Goal: Information Seeking & Learning: Learn about a topic

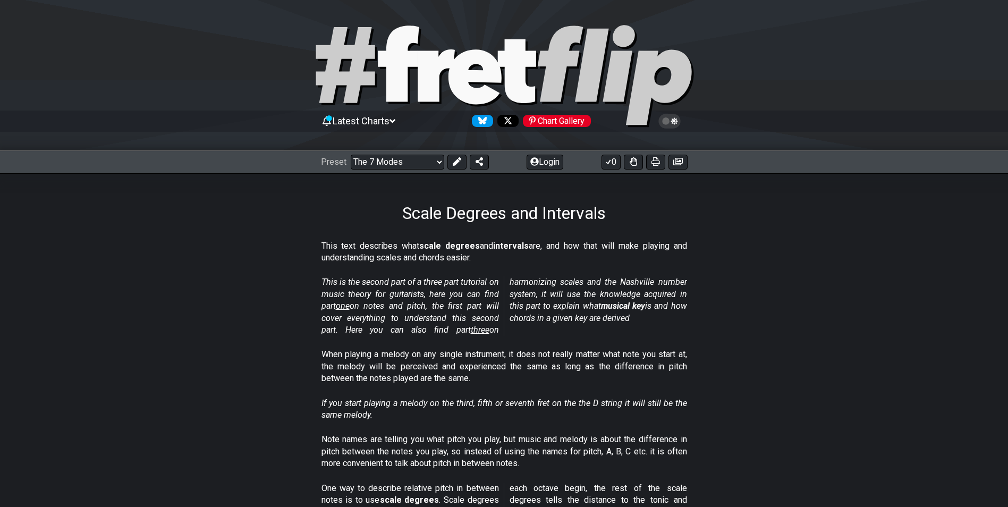
click at [351, 155] on select "Welcome to #fretflip! Initial Preset Custom Preset Minor Pentatonic Major Penta…" at bounding box center [398, 162] width 94 height 15
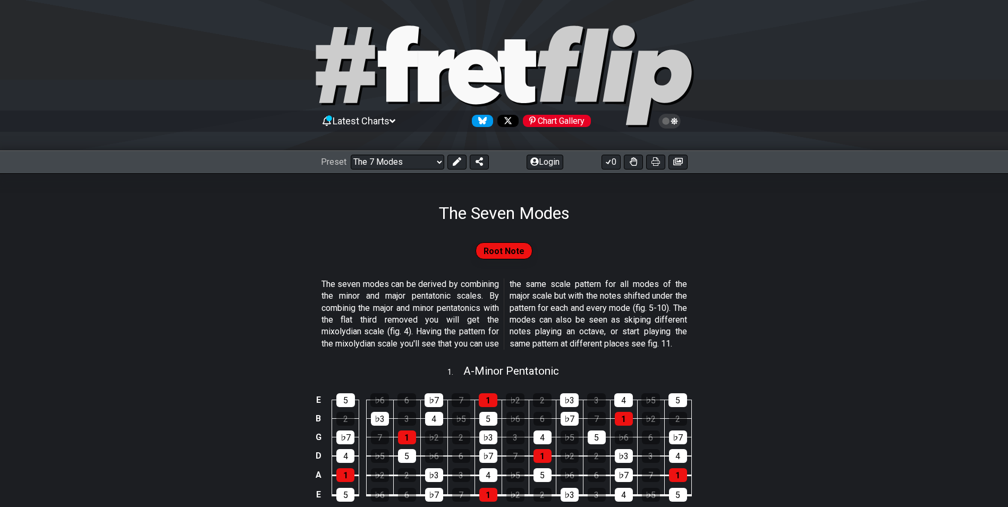
click at [444, 164] on div "Preset Welcome to #fretflip! Initial Preset Custom Preset Minor Pentatonic Majo…" at bounding box center [405, 162] width 168 height 15
click at [441, 165] on select "Welcome to #fretflip! Initial Preset Custom Preset Minor Pentatonic Major Penta…" at bounding box center [398, 162] width 94 height 15
click at [351, 155] on select "Welcome to #fretflip! Initial Preset Custom Preset Minor Pentatonic Major Penta…" at bounding box center [398, 162] width 94 height 15
select select "/guitar-scales"
select select "C"
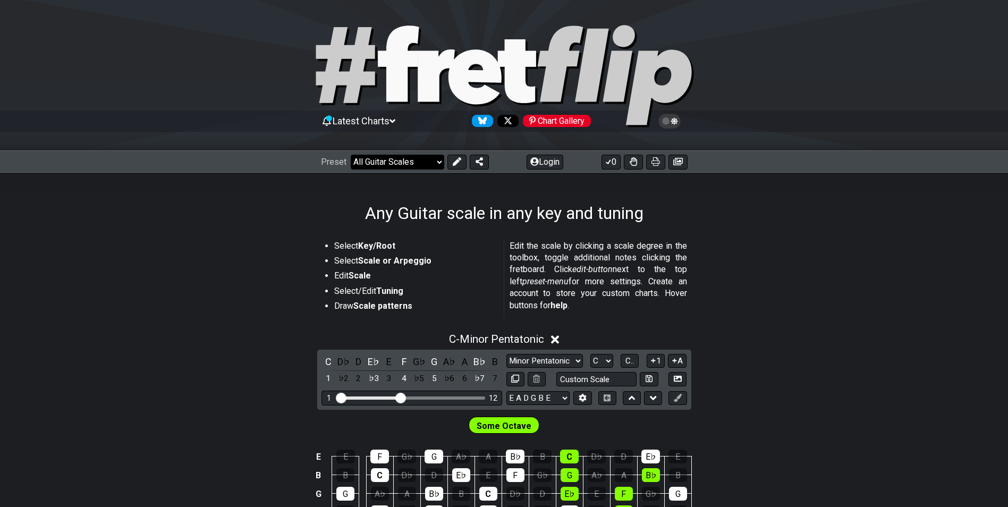
click at [438, 160] on select "Welcome to #fretflip! Initial Preset Custom Preset Minor Pentatonic Major Penta…" at bounding box center [398, 162] width 94 height 15
click at [351, 155] on select "Welcome to #fretflip! Initial Preset Custom Preset Minor Pentatonic Major Penta…" at bounding box center [398, 162] width 94 height 15
select select "/3nps-caged-shapes"
select select "A"
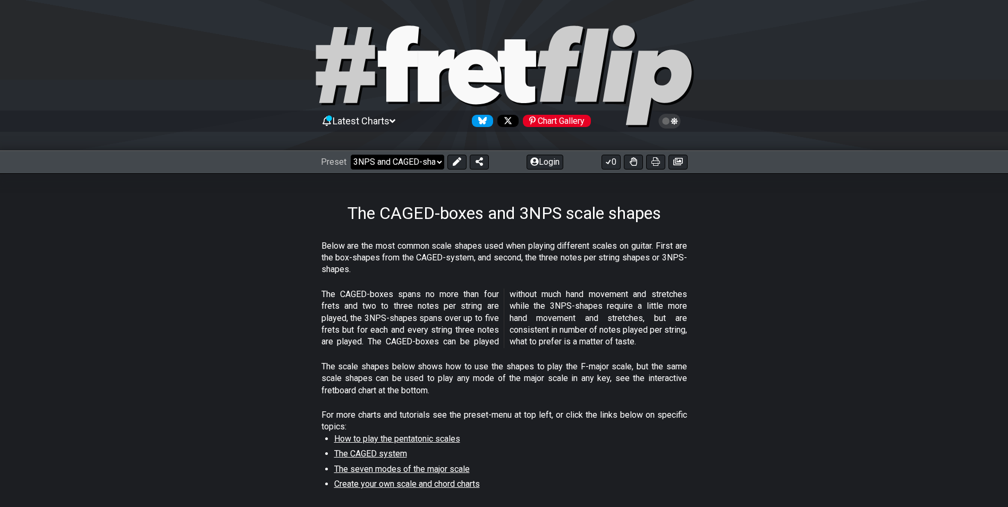
click at [437, 161] on select "Welcome to #fretflip! Initial Preset Custom Preset Minor Pentatonic Major Penta…" at bounding box center [398, 162] width 94 height 15
click at [351, 155] on select "Welcome to #fretflip! Initial Preset Custom Preset Minor Pentatonic Major Penta…" at bounding box center [398, 162] width 94 height 15
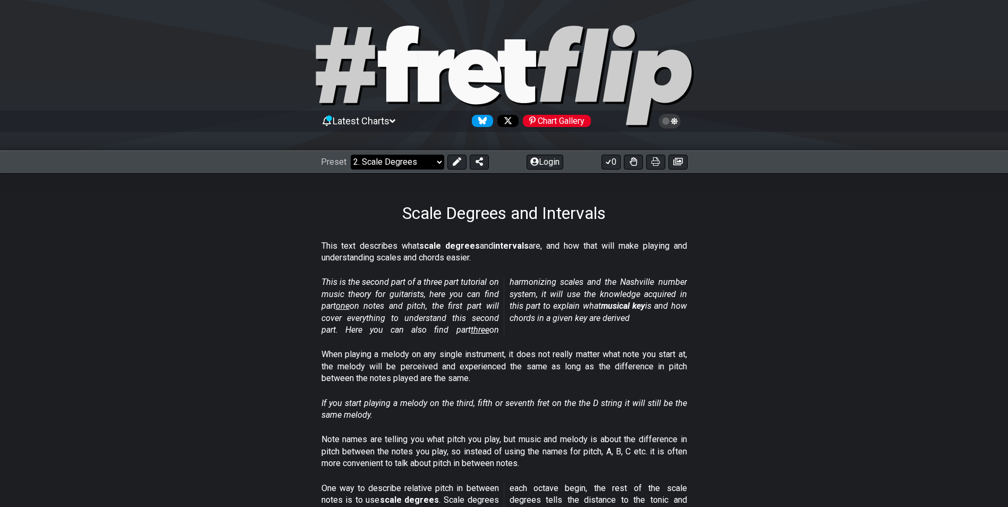
click at [436, 162] on select "Welcome to #fretflip! Initial Preset Custom Preset Minor Pentatonic Major Penta…" at bounding box center [398, 162] width 94 height 15
click at [351, 155] on select "Welcome to #fretflip! Initial Preset Custom Preset Minor Pentatonic Major Penta…" at bounding box center [398, 162] width 94 height 15
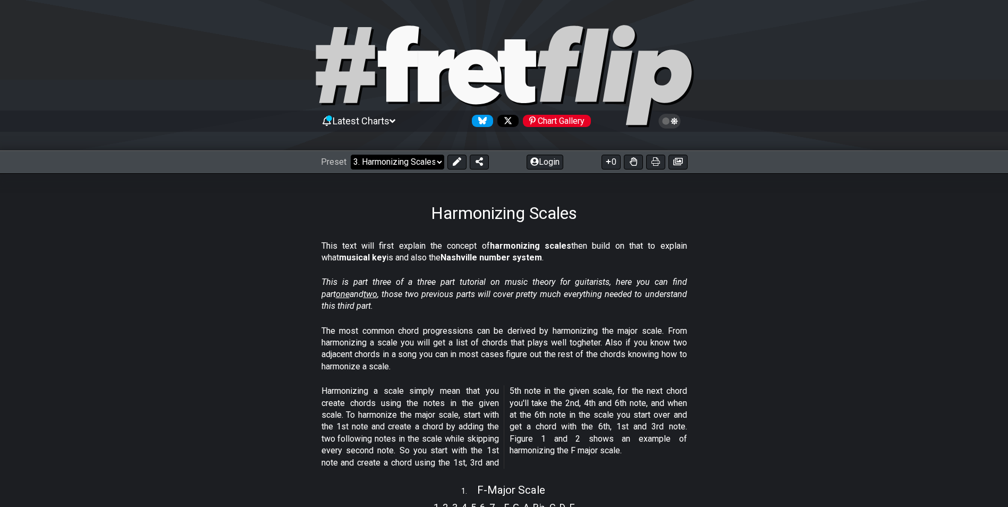
click at [436, 160] on select "Welcome to #fretflip! Initial Preset Custom Preset Minor Pentatonic Major Penta…" at bounding box center [398, 162] width 94 height 15
click at [351, 155] on select "Welcome to #fretflip! Initial Preset Custom Preset Minor Pentatonic Major Penta…" at bounding box center [398, 162] width 94 height 15
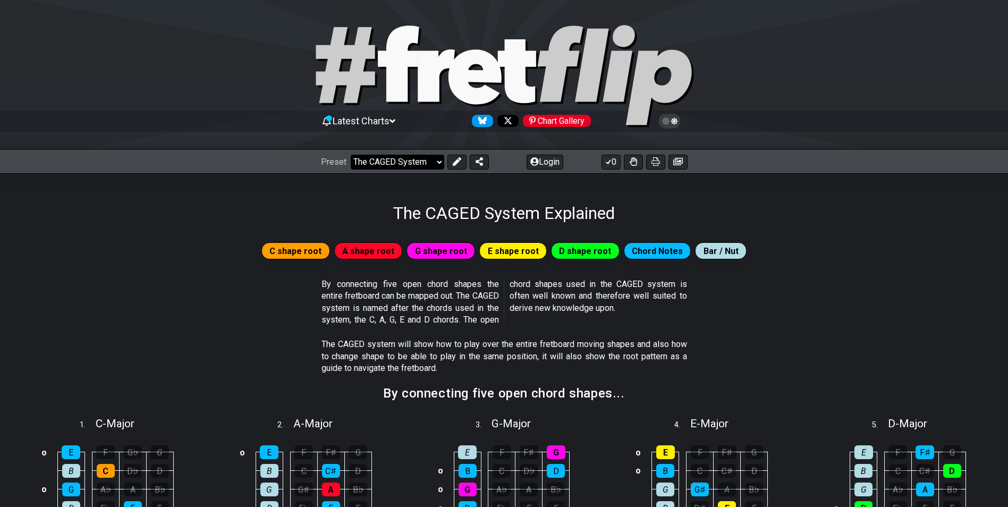
click at [436, 164] on select "Welcome to #fretflip! Initial Preset Custom Preset Minor Pentatonic Major Penta…" at bounding box center [398, 162] width 94 height 15
click at [351, 155] on select "Welcome to #fretflip! Initial Preset Custom Preset Minor Pentatonic Major Penta…" at bounding box center [398, 162] width 94 height 15
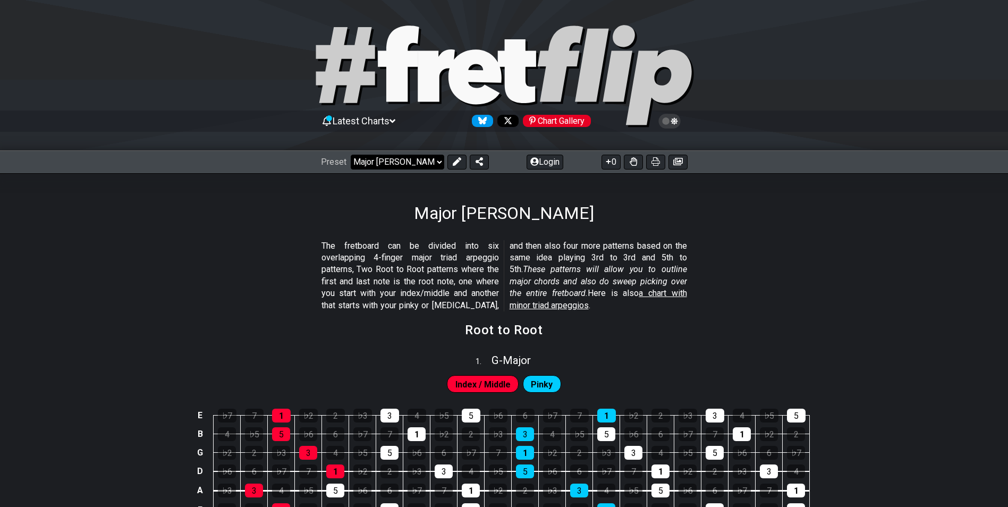
click at [439, 167] on select "Welcome to #fretflip! Initial Preset Custom Preset Minor Pentatonic Major Penta…" at bounding box center [398, 162] width 94 height 15
click at [351, 155] on select "Welcome to #fretflip! Initial Preset Custom Preset Minor Pentatonic Major Penta…" at bounding box center [398, 162] width 94 height 15
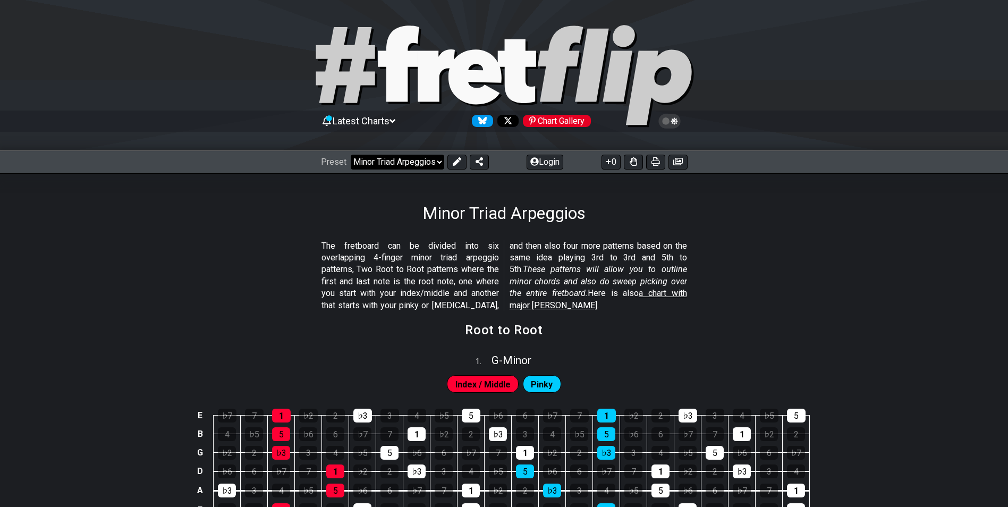
click at [428, 159] on select "Welcome to #fretflip! Initial Preset Custom Preset Minor Pentatonic Major Penta…" at bounding box center [398, 162] width 94 height 15
click at [351, 155] on select "Welcome to #fretflip! Initial Preset Custom Preset Minor Pentatonic Major Penta…" at bounding box center [398, 162] width 94 height 15
select select "/how-to-solo"
select select "C"
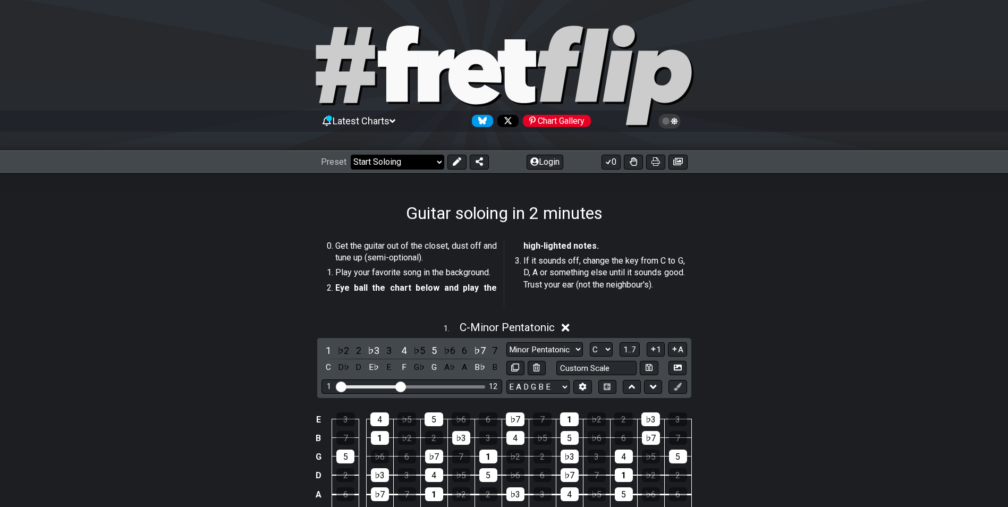
click at [434, 161] on select "Welcome to #fretflip! Initial Preset Custom Preset Minor Pentatonic Major Penta…" at bounding box center [398, 162] width 94 height 15
click at [351, 155] on select "Welcome to #fretflip! Initial Preset Custom Preset Minor Pentatonic Major Penta…" at bounding box center [398, 162] width 94 height 15
select select "/guitar-scales-generator"
select select "A"
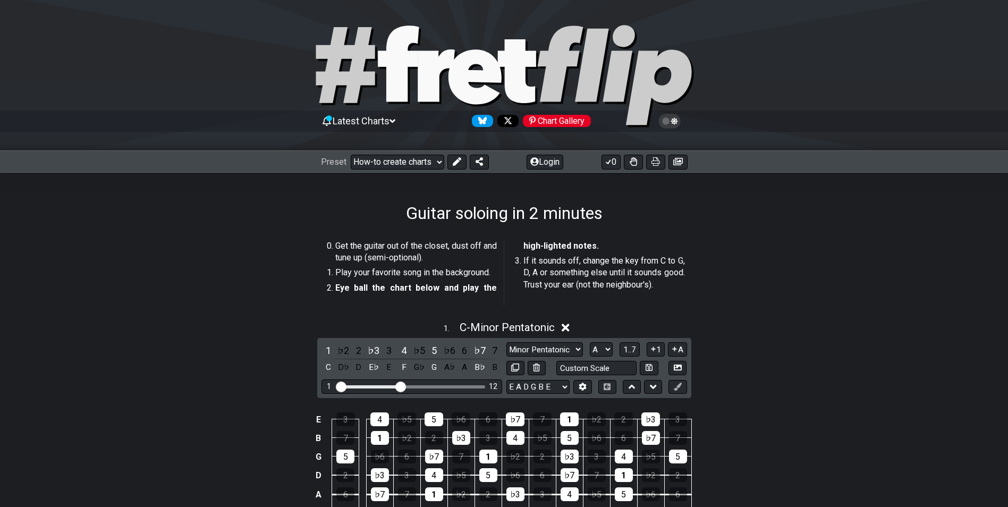
select select "A"
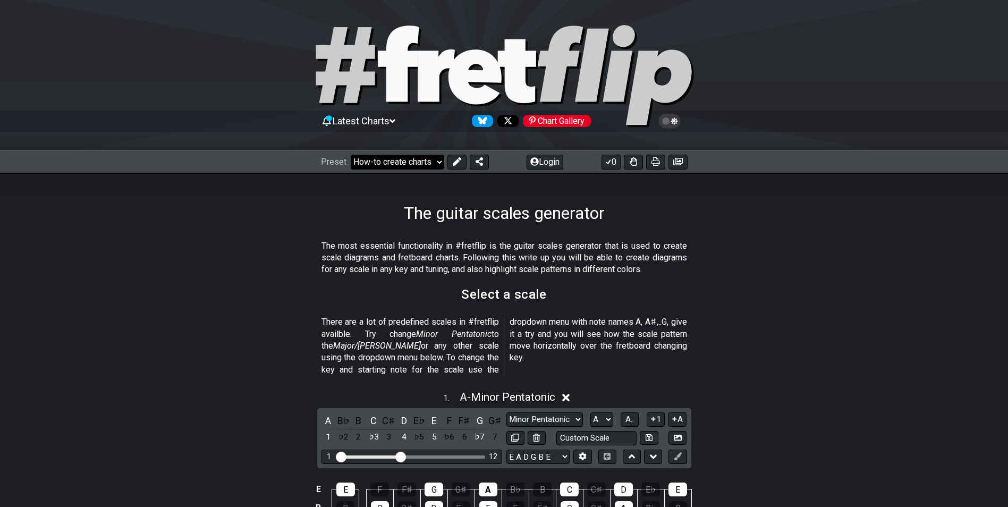
click at [434, 162] on select "Welcome to #fretflip! Initial Preset Custom Preset Minor Pentatonic Major Penta…" at bounding box center [398, 162] width 94 height 15
click at [351, 155] on select "Welcome to #fretflip! Initial Preset Custom Preset Minor Pentatonic Major Penta…" at bounding box center [398, 162] width 94 height 15
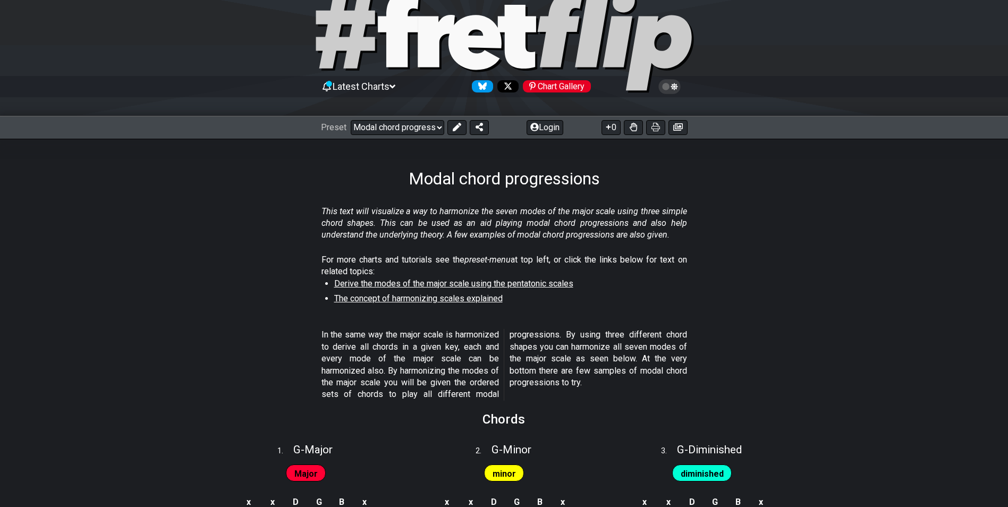
scroll to position [53, 0]
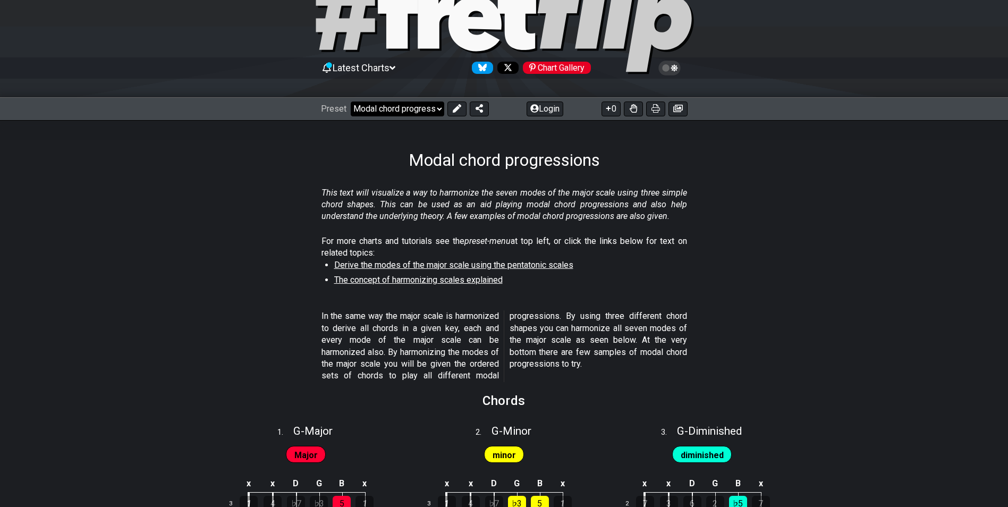
click at [436, 109] on select "Welcome to #fretflip! Initial Preset Custom Preset Minor Pentatonic Major Penta…" at bounding box center [398, 108] width 94 height 15
click at [351, 101] on select "Welcome to #fretflip! Initial Preset Custom Preset Minor Pentatonic Major Penta…" at bounding box center [398, 108] width 94 height 15
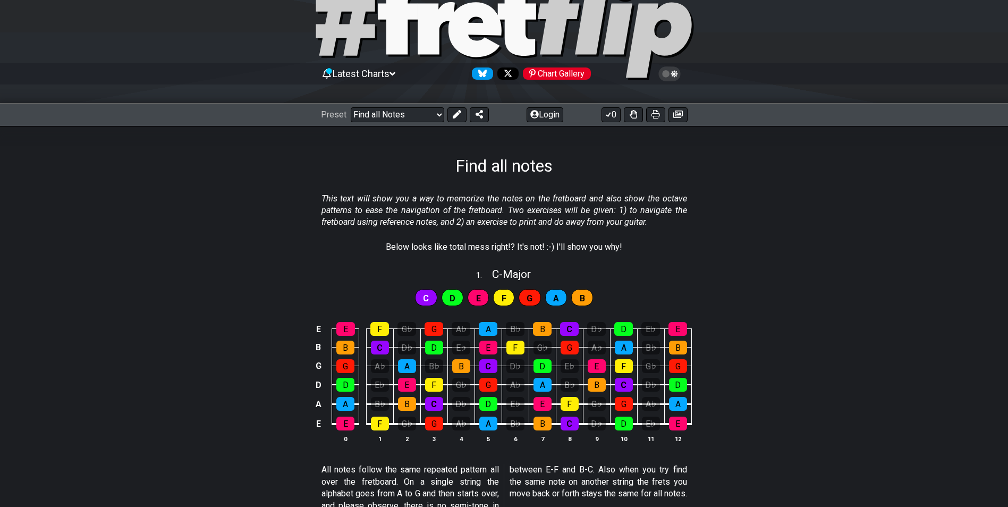
scroll to position [106, 0]
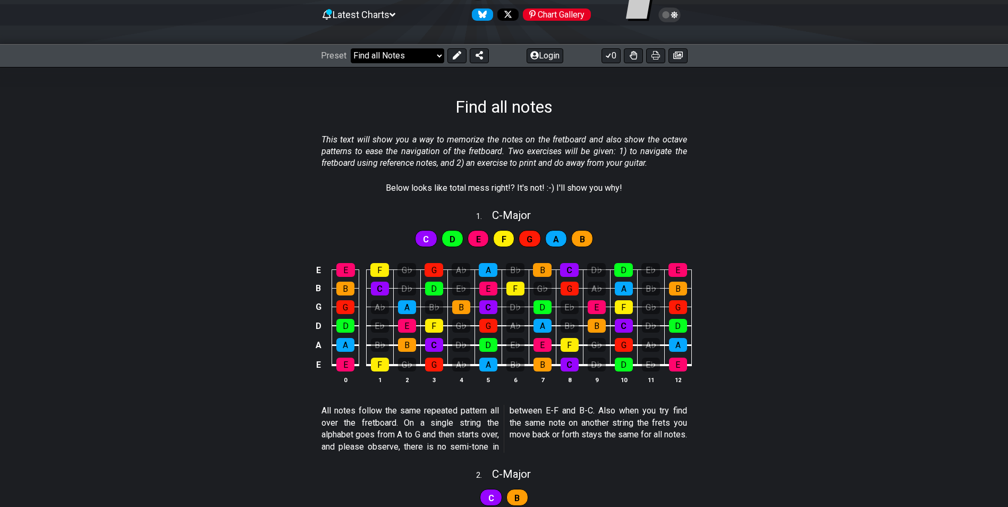
click at [439, 53] on select "Welcome to #fretflip! Initial Preset Custom Preset Minor Pentatonic Major Penta…" at bounding box center [398, 55] width 94 height 15
click at [351, 48] on select "Welcome to #fretflip! Initial Preset Custom Preset Minor Pentatonic Major Penta…" at bounding box center [398, 55] width 94 height 15
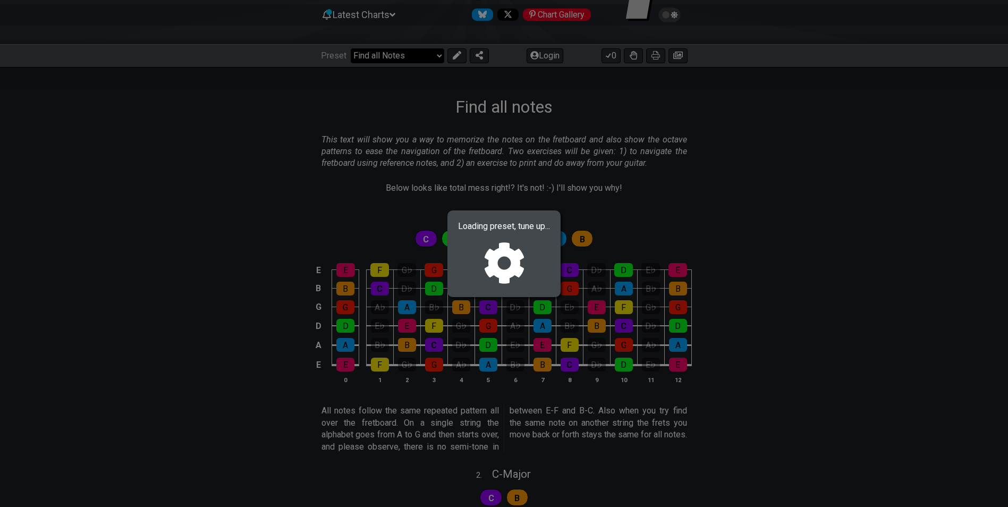
select select "/modal-chord-progressions"
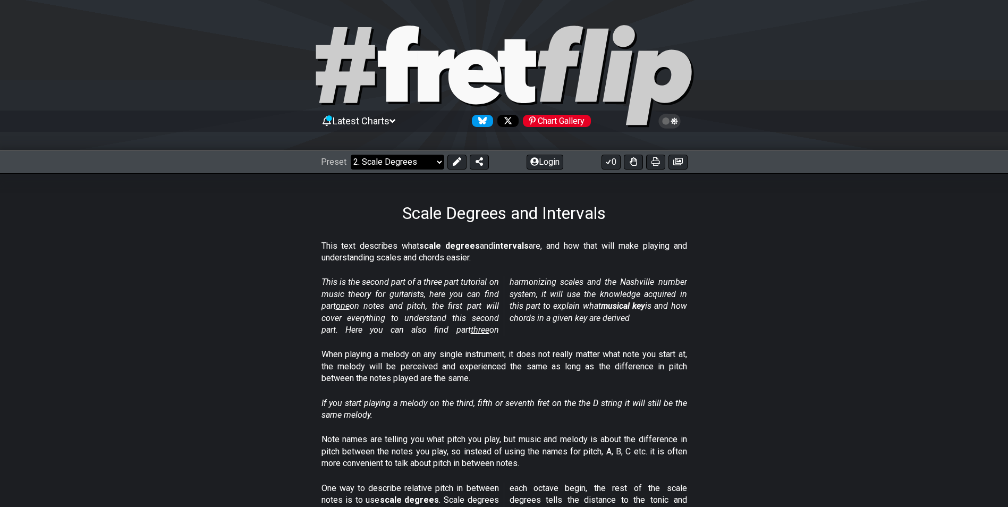
click at [432, 166] on select "Welcome to #fretflip! Initial Preset Custom Preset Minor Pentatonic Major Penta…" at bounding box center [398, 162] width 94 height 15
click at [351, 155] on select "Welcome to #fretflip! Initial Preset Custom Preset Minor Pentatonic Major Penta…" at bounding box center [398, 162] width 94 height 15
select select "/modes-and-relative-pitch"
